Goal: Information Seeking & Learning: Learn about a topic

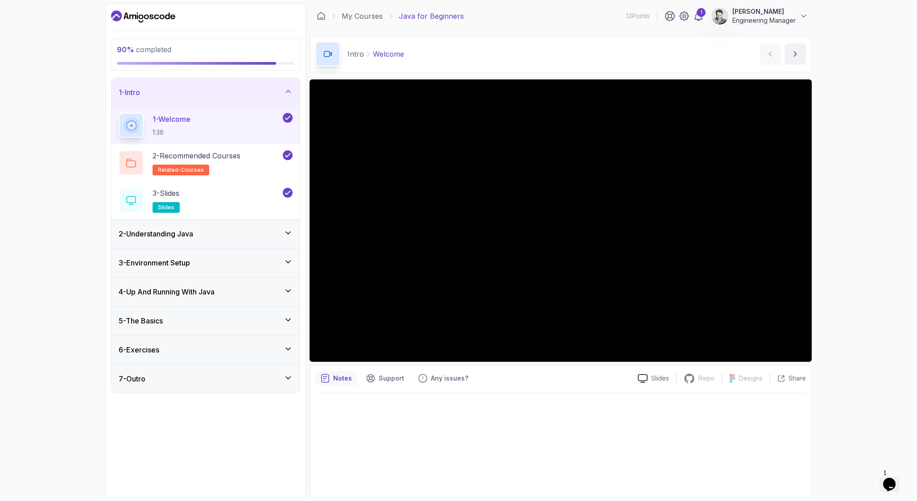
click at [163, 326] on h3 "5 - The Basics" at bounding box center [141, 320] width 44 height 11
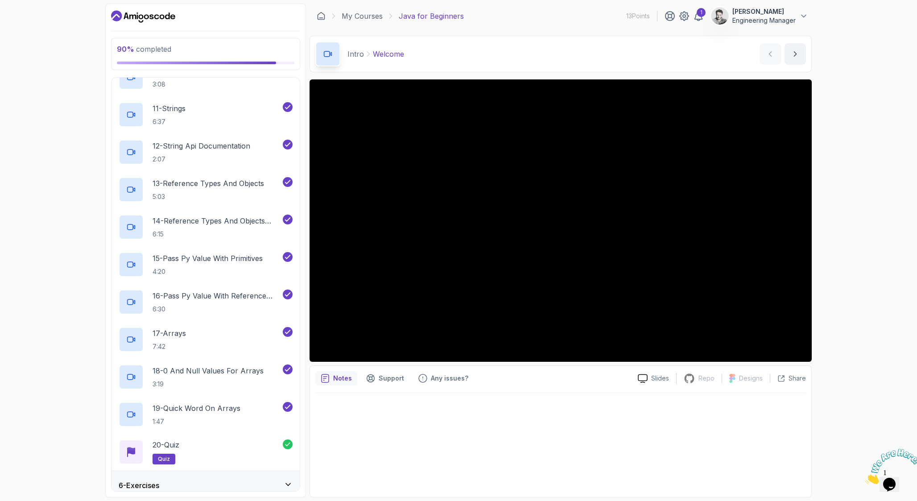
scroll to position [538, 0]
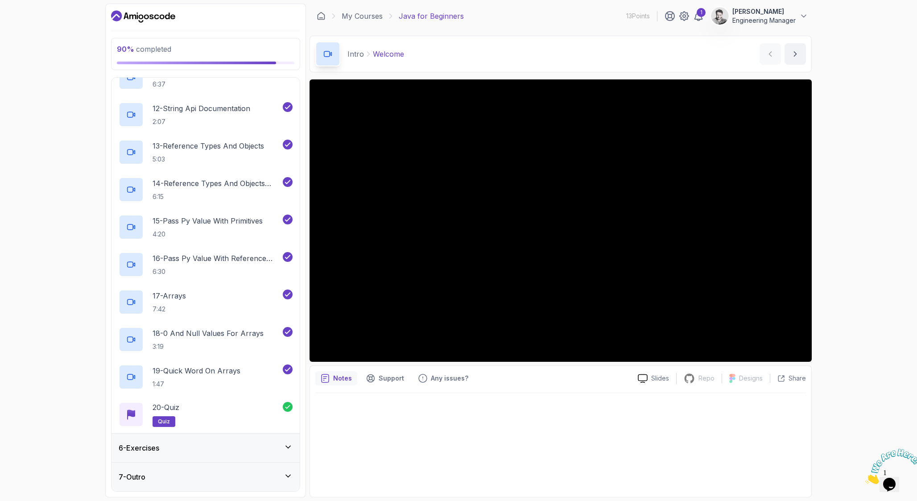
click at [157, 450] on h3 "6 - Exercises" at bounding box center [139, 447] width 41 height 11
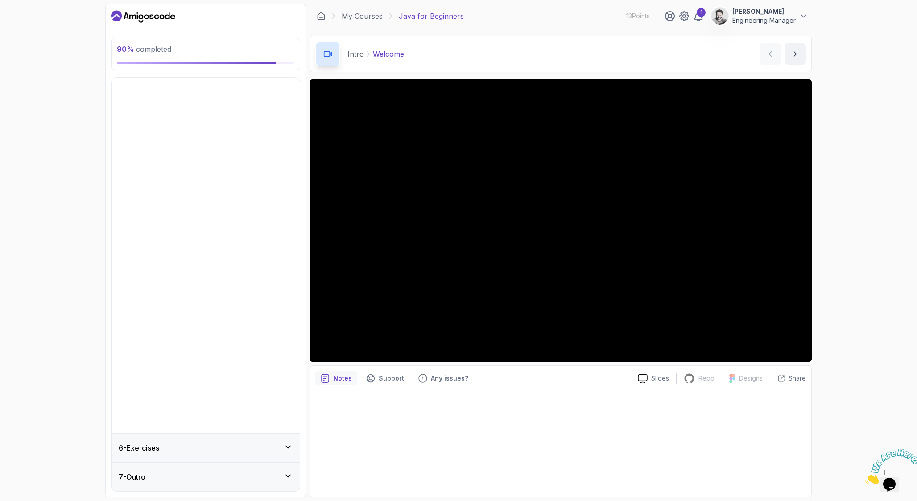
scroll to position [0, 0]
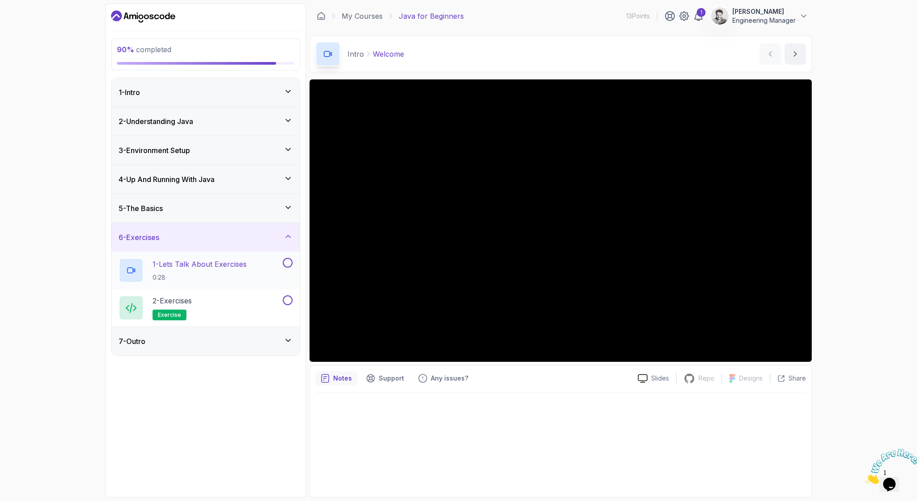
click at [218, 270] on h2 "1 - Lets Talk About Exercises 0:28" at bounding box center [200, 270] width 94 height 23
click at [853, 348] on div "90 % completed 1 - Intro 2 - Understanding Java 3 - Environment Setup 4 - Up An…" at bounding box center [458, 250] width 917 height 501
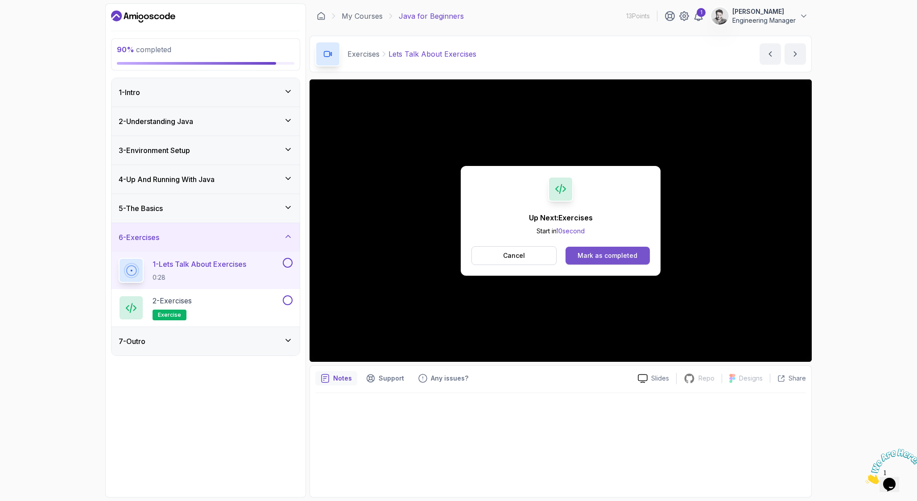
click at [581, 261] on button "Mark as completed" at bounding box center [607, 256] width 84 height 18
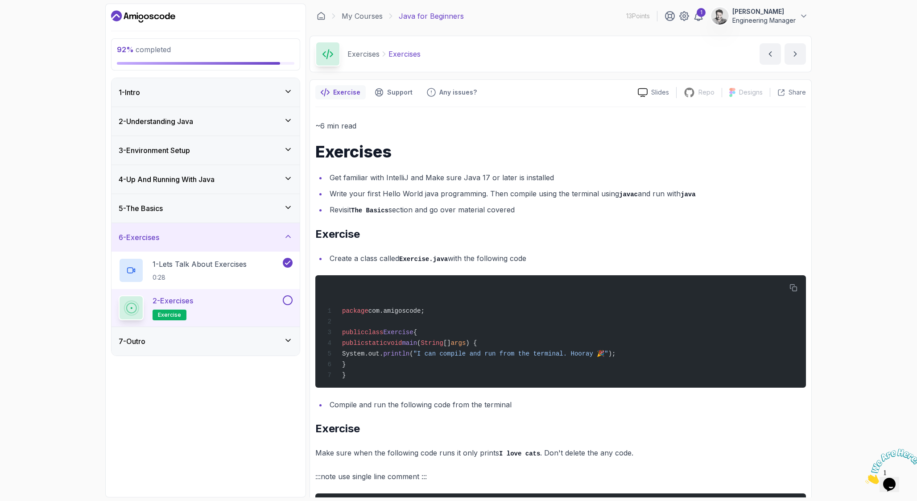
click at [237, 345] on div "7 - Outro" at bounding box center [206, 341] width 174 height 11
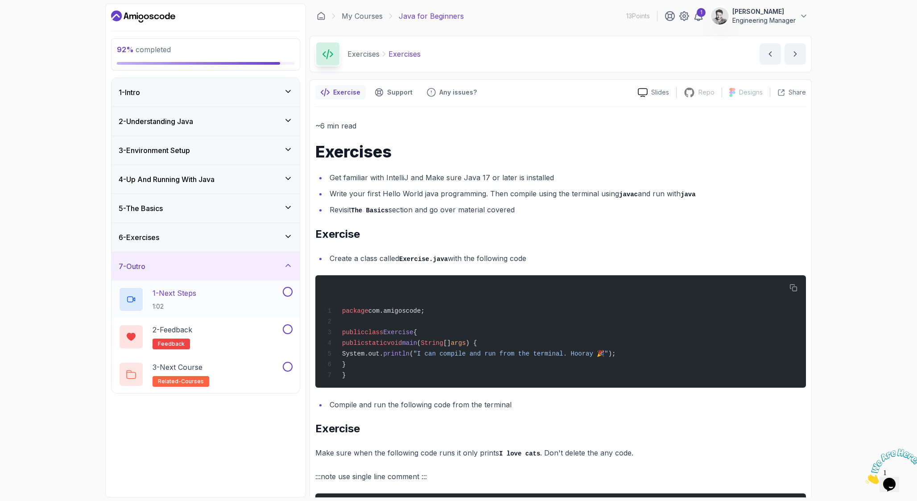
click at [267, 304] on div "1 - Next Steps 1:02" at bounding box center [200, 299] width 162 height 25
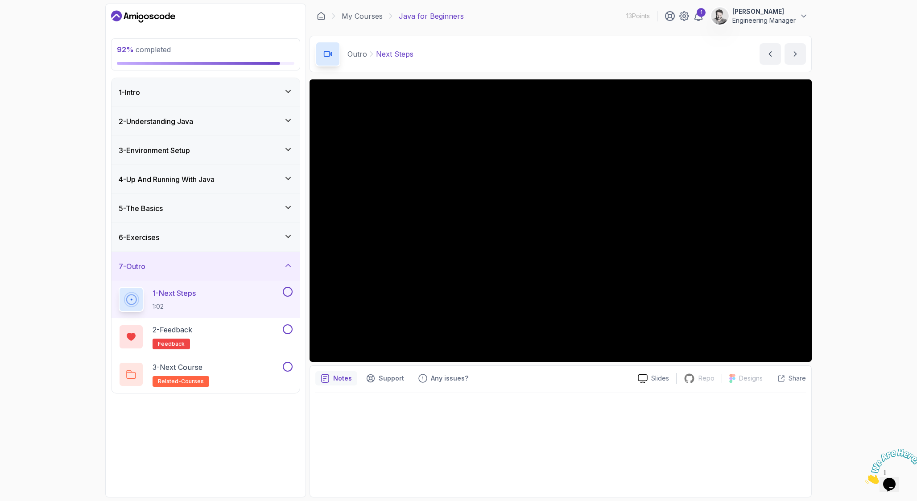
click at [880, 214] on div "92 % completed 1 - Intro 2 - Understanding Java 3 - Environment Setup 4 - Up An…" at bounding box center [458, 250] width 917 height 501
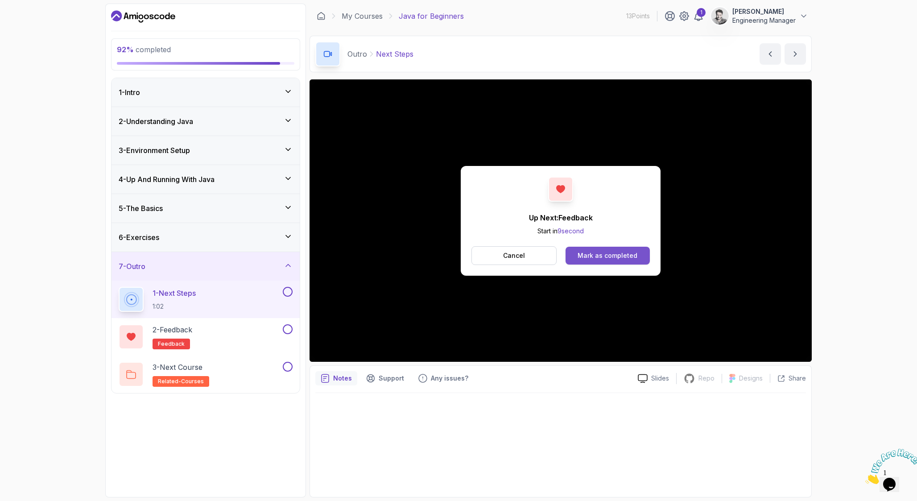
click at [592, 256] on div "Mark as completed" at bounding box center [607, 255] width 60 height 9
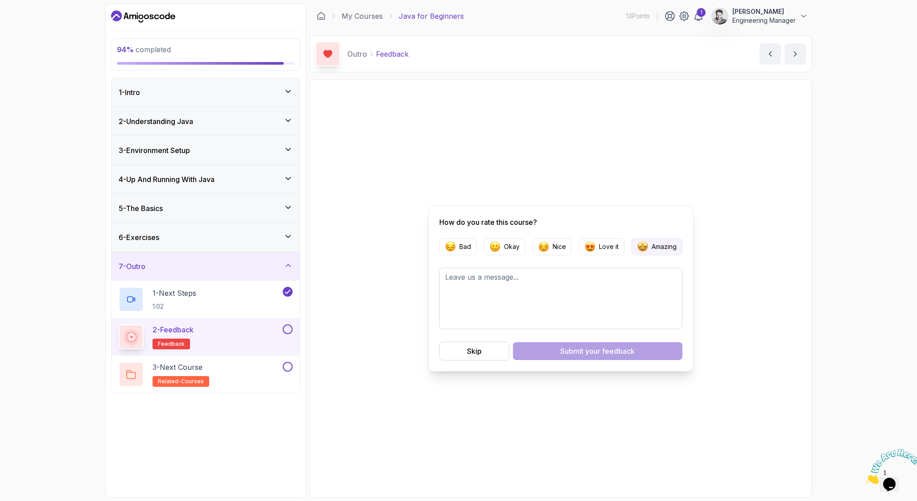
click at [653, 246] on p "Amazing" at bounding box center [663, 246] width 25 height 9
click at [480, 348] on div "Skip" at bounding box center [474, 351] width 15 height 11
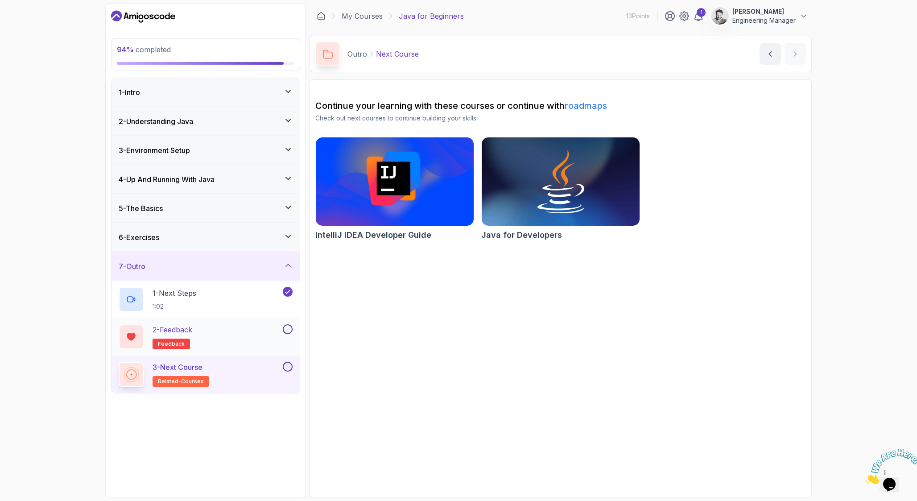
click at [285, 329] on button at bounding box center [288, 329] width 10 height 10
click at [287, 368] on button at bounding box center [288, 367] width 10 height 10
click at [277, 232] on div "6 - Exercises" at bounding box center [206, 237] width 174 height 11
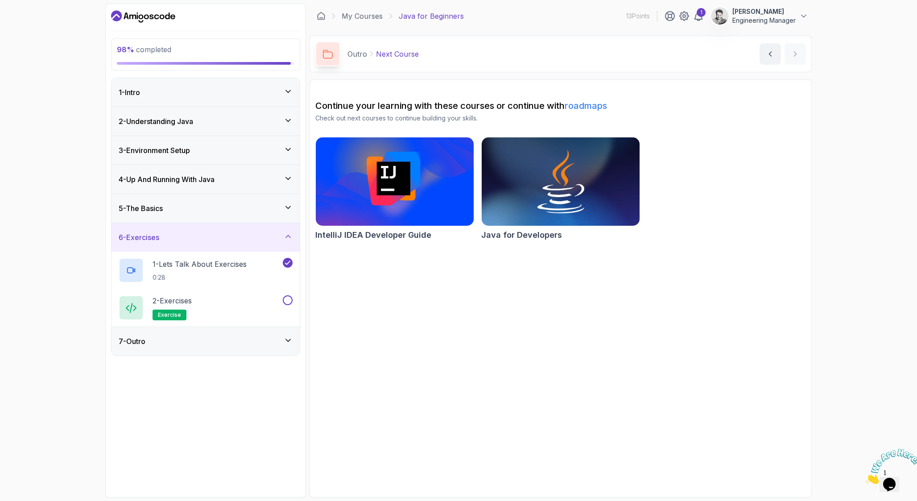
click at [601, 103] on link "roadmaps" at bounding box center [586, 105] width 42 height 11
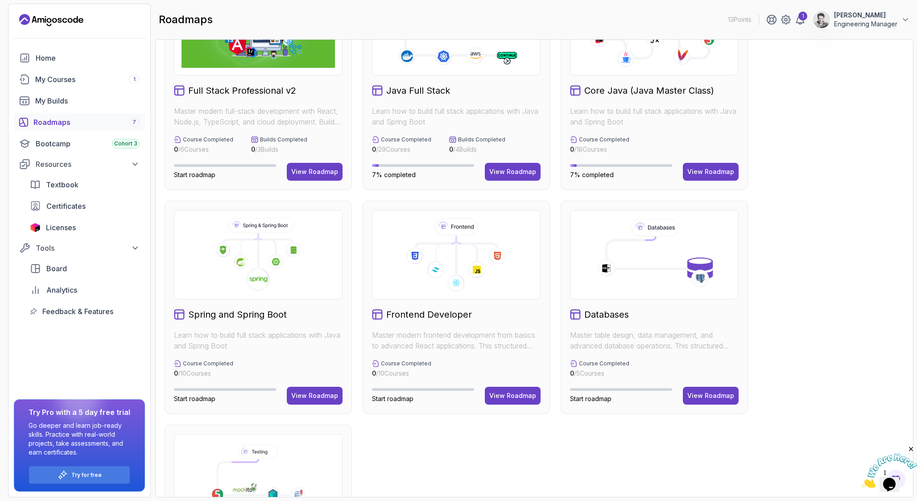
scroll to position [54, 0]
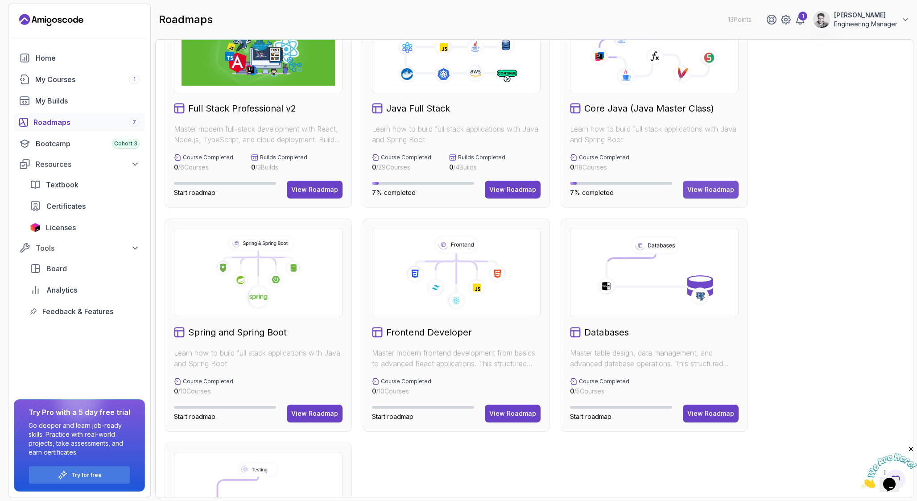
click at [706, 196] on button "View Roadmap" at bounding box center [711, 190] width 56 height 18
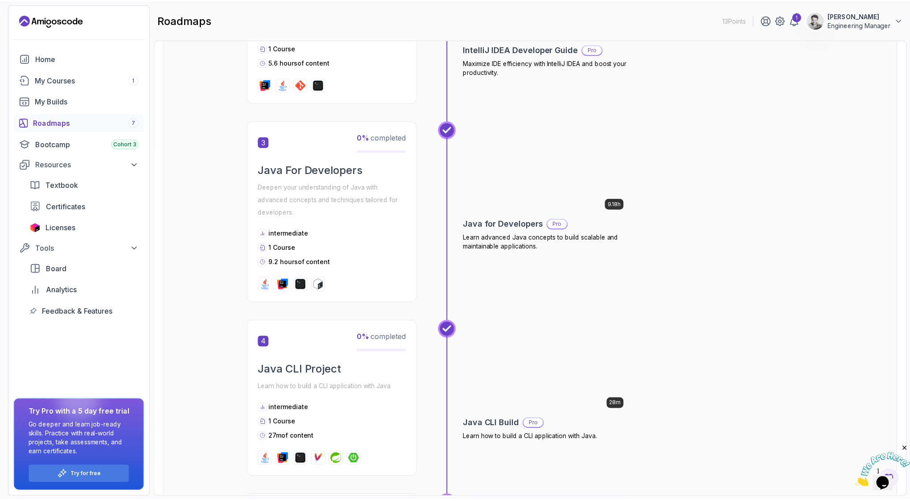
scroll to position [466, 0]
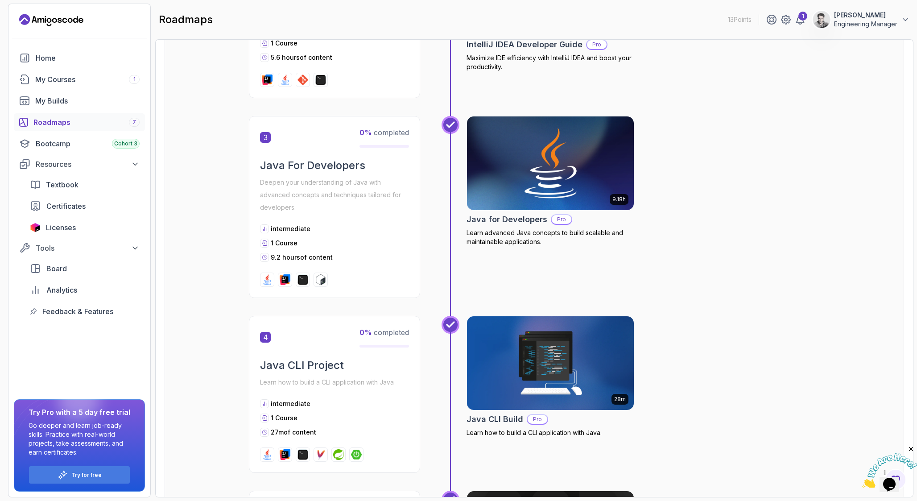
click at [563, 172] on img at bounding box center [550, 163] width 175 height 98
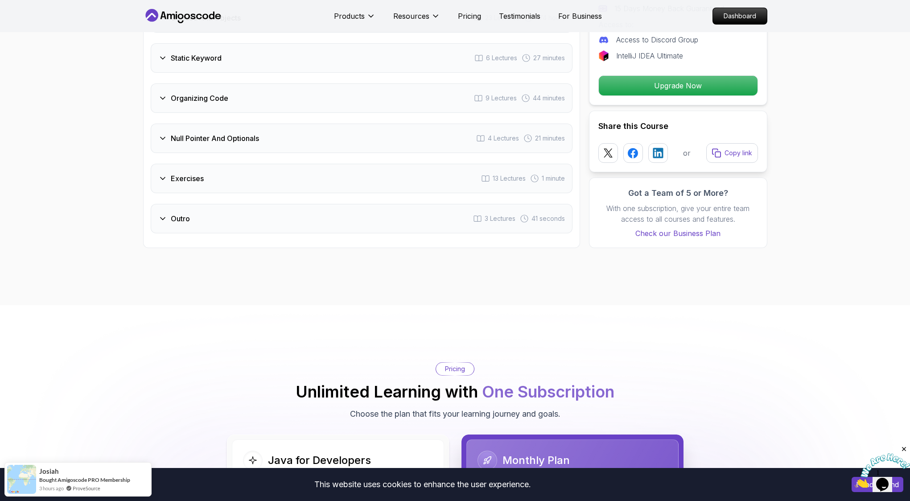
scroll to position [1784, 0]
